Goal: Transaction & Acquisition: Obtain resource

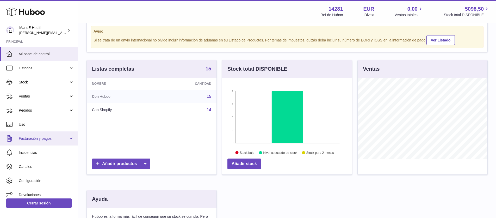
scroll to position [81, 130]
click at [42, 136] on span "Facturación y pagos" at bounding box center [44, 138] width 50 height 5
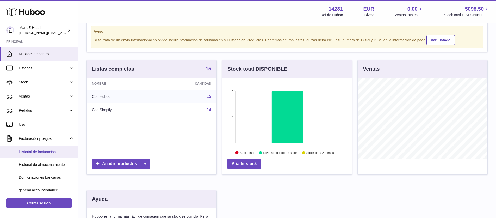
click at [37, 153] on span "Historial de facturación" at bounding box center [46, 151] width 55 height 5
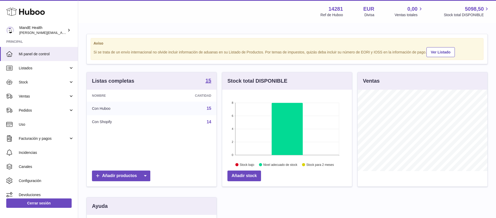
scroll to position [81, 130]
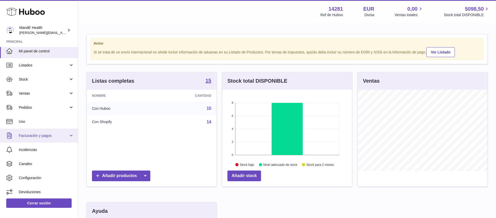
click at [38, 135] on span "Facturación y pagos" at bounding box center [44, 135] width 50 height 5
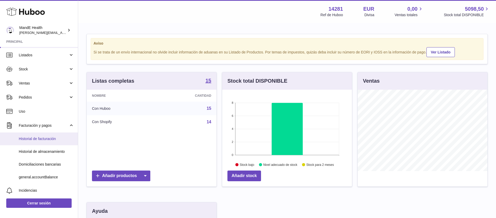
click at [37, 140] on span "Historial de facturación" at bounding box center [46, 138] width 55 height 5
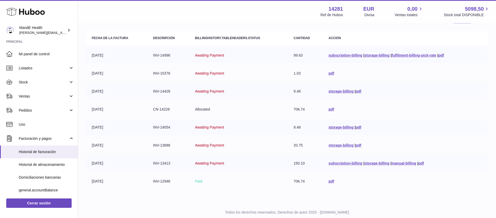
scroll to position [51, 0]
click at [357, 91] on link "pdf" at bounding box center [359, 92] width 6 height 4
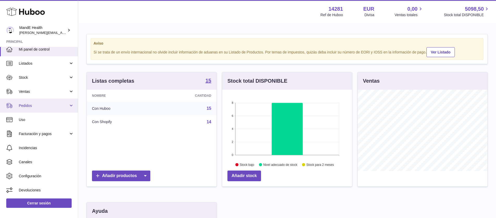
scroll to position [4, 0]
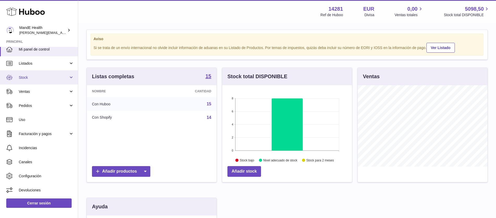
click at [29, 79] on span "Stock" at bounding box center [44, 77] width 50 height 5
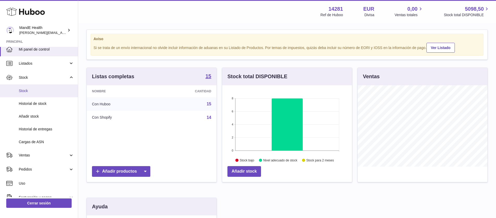
click at [34, 94] on link "Stock" at bounding box center [39, 90] width 78 height 13
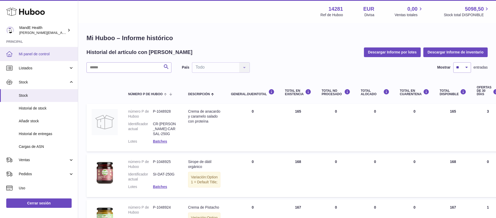
click at [30, 55] on span "Mi panel de control" at bounding box center [46, 54] width 55 height 5
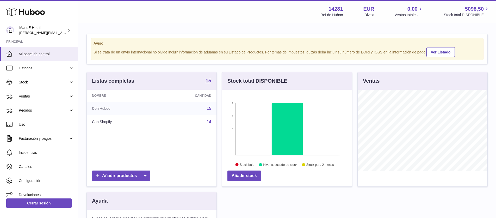
scroll to position [81, 130]
